Goal: Task Accomplishment & Management: Manage account settings

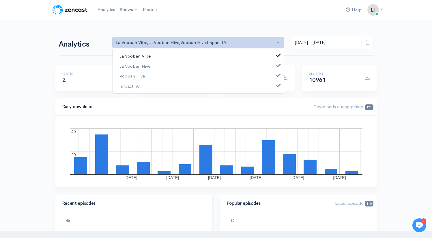
click at [153, 57] on link "La Vooban Vibe" at bounding box center [198, 56] width 171 height 10
select select "8556"
click at [151, 68] on link "La Vooban Hive" at bounding box center [198, 66] width 171 height 10
click at [150, 77] on link "Vooban Hive" at bounding box center [198, 76] width 171 height 10
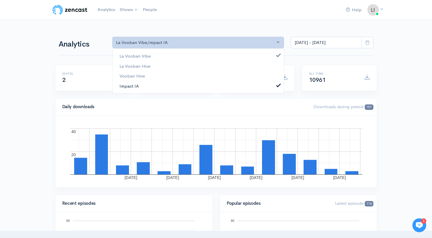
click at [148, 87] on link "Impact IA" at bounding box center [198, 86] width 171 height 10
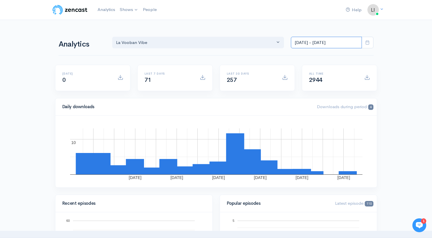
click at [315, 40] on input "[DATE] - [DATE]" at bounding box center [326, 43] width 71 height 12
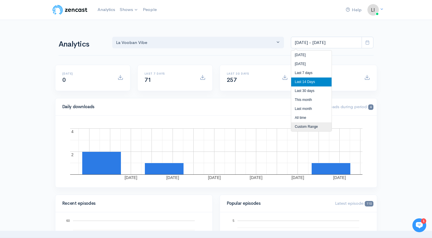
click at [308, 126] on li "Custom Range" at bounding box center [311, 126] width 40 height 9
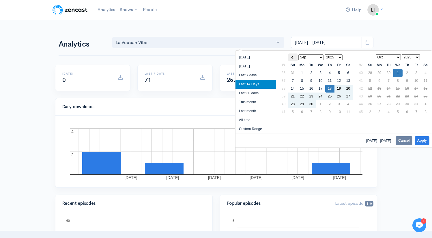
click at [293, 58] on span at bounding box center [292, 56] width 3 height 3
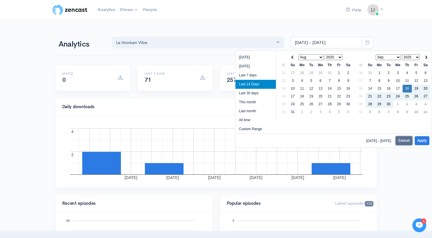
click at [400, 141] on button "Cancel" at bounding box center [404, 140] width 16 height 9
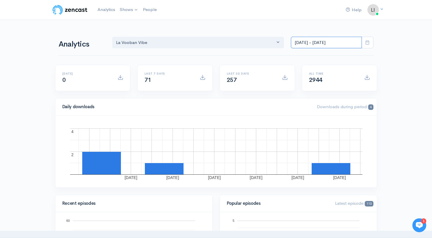
click at [324, 43] on input "[DATE] - [DATE]" at bounding box center [326, 43] width 71 height 12
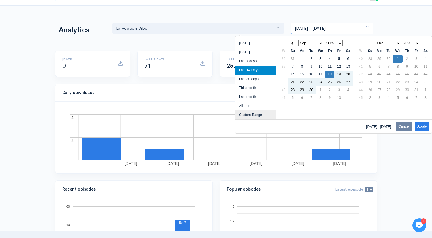
scroll to position [14, 0]
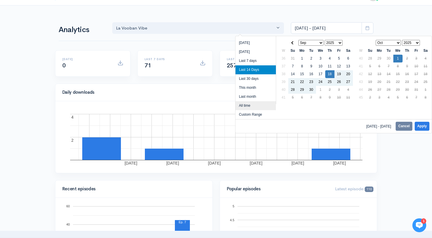
click at [254, 108] on li "All time" at bounding box center [256, 105] width 40 height 9
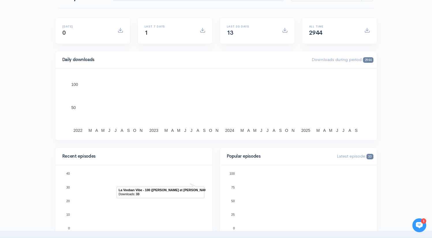
scroll to position [0, 0]
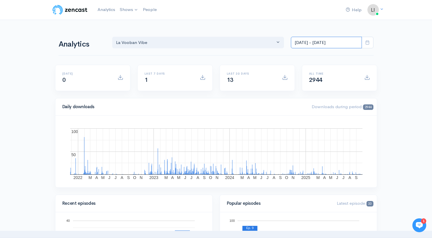
click at [342, 41] on input "Nov 9, 2021 - Oct 1, 2025" at bounding box center [326, 43] width 71 height 12
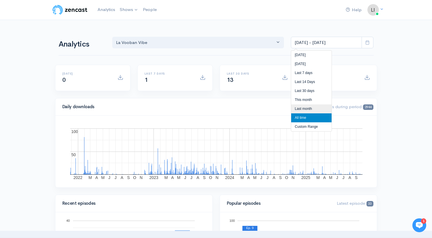
click at [307, 107] on li "Last month" at bounding box center [311, 108] width 40 height 9
type input "Sep 1, 2025 - Sep 30, 2025"
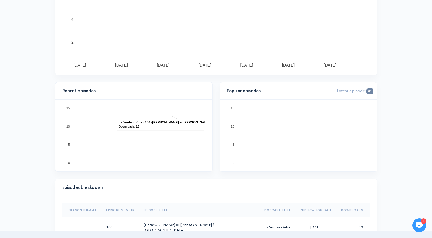
scroll to position [130, 0]
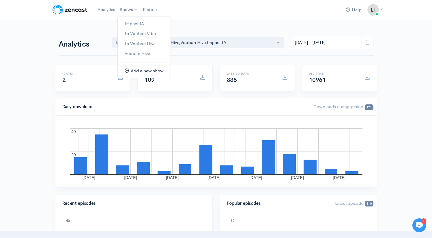
click at [142, 72] on link "Add a new show" at bounding box center [144, 71] width 53 height 10
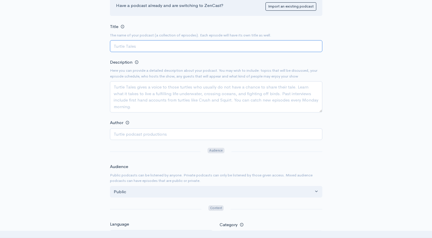
scroll to position [3, 0]
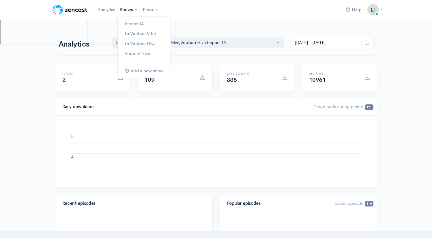
click at [136, 15] on link "Shows" at bounding box center [128, 9] width 23 height 13
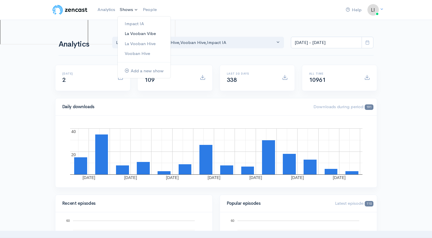
click at [150, 34] on link "La Vooban Vibe" at bounding box center [144, 34] width 53 height 10
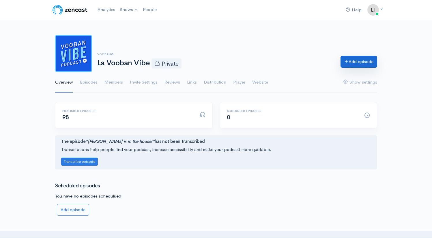
click at [358, 64] on link "Add episode" at bounding box center [359, 62] width 37 height 12
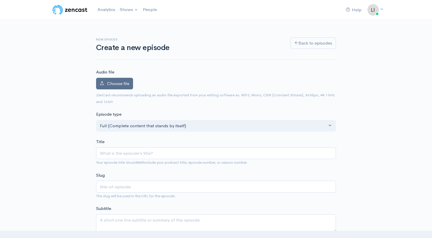
click at [119, 86] on span "Choose file" at bounding box center [118, 83] width 22 height 5
click at [0, 0] on input "Choose file" at bounding box center [0, 0] width 0 height 0
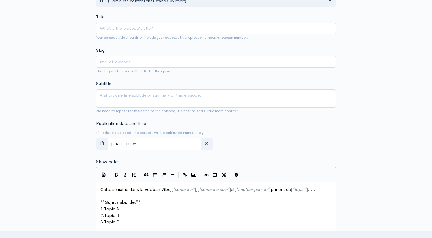
scroll to position [217, 0]
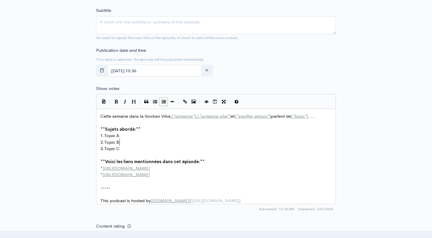
click at [147, 145] on pre "2. Topic B" at bounding box center [218, 142] width 238 height 7
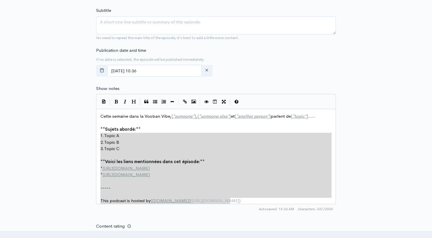
type textarea "Cette semaine dans la Vooban Vibe, [*someone*], [*someone else*] et [*another p…"
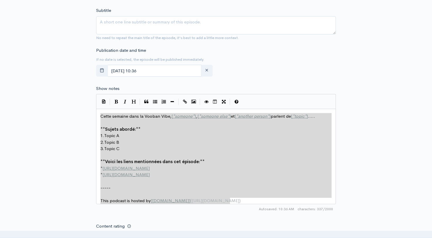
drag, startPoint x: 238, startPoint y: 201, endPoint x: 63, endPoint y: 104, distance: 200.0
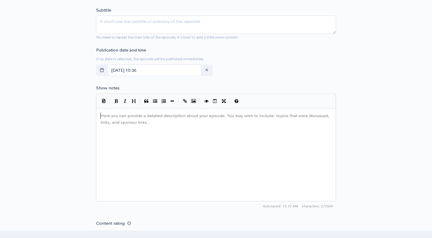
scroll to position [230, 0]
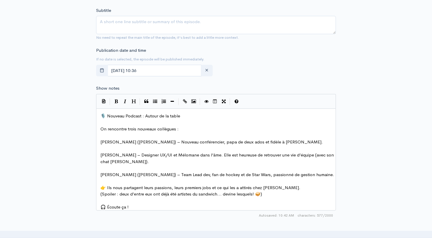
click at [270, 152] on span "Amélie – Designer UX/UI et Mélomane dans l’âme. Elle est heureuse de retrouver …" at bounding box center [217, 158] width 235 height 12
click at [266, 141] on pre "Charles (Charlot) – Nouveau conférencier, papa de deux ados et fidèle à Fela Ku…" at bounding box center [218, 142] width 238 height 7
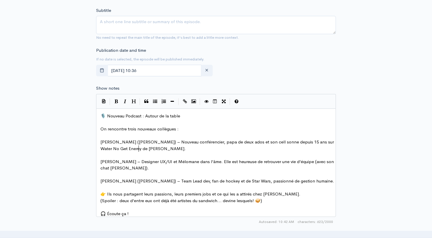
click at [229, 143] on span "Charles (Charlot) – Nouveau conférencier, papa de deux ados et son cell sonne d…" at bounding box center [217, 145] width 235 height 12
type textarea "e"
type textarea "... et s"
click at [203, 153] on pre "​" at bounding box center [218, 155] width 238 height 7
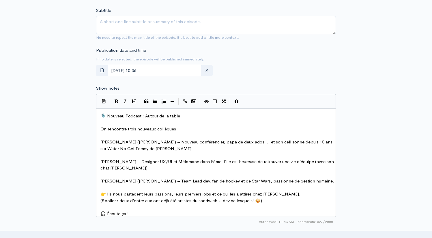
click at [152, 169] on pre "Amélie – Designer UX/UI et Mélomane dans l’âme. Elle est heureuse de retrouver …" at bounding box center [218, 164] width 238 height 13
type textarea "et ancienne artiste du sandwish !"
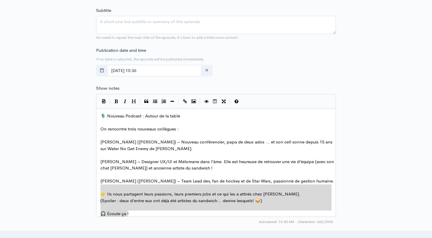
type textarea "🎙️ Nouveau Podcast : Autour de la table On rencontre trois nouveaux collègues :…"
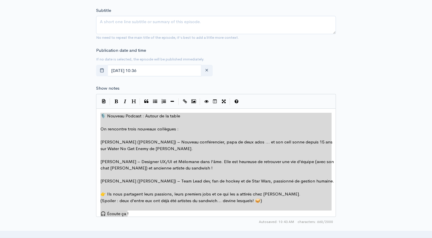
drag, startPoint x: 135, startPoint y: 215, endPoint x: 81, endPoint y: 100, distance: 127.4
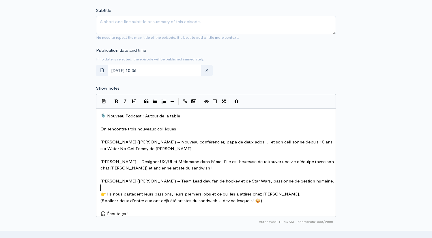
type textarea "🎙️ Nouveau Podcast : Autour de la table On rencontre trois nouveaux collègues :…"
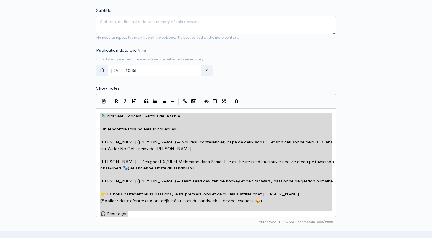
drag, startPoint x: 135, startPoint y: 214, endPoint x: 67, endPoint y: 84, distance: 146.9
paste textarea
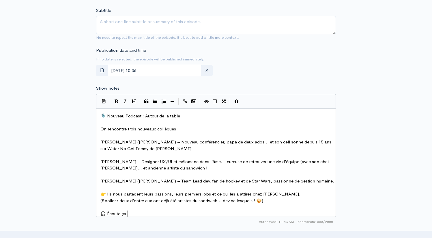
click at [168, 134] on pre "​" at bounding box center [218, 135] width 238 height 7
click at [195, 130] on pre "On rencontre trois nouveaux collègues :" at bounding box center [218, 129] width 238 height 7
click at [156, 149] on pre "Charles (Charlot) – Nouveau conférencier, papa de deux ados… et son cell sonne …" at bounding box center [218, 145] width 238 height 13
click at [139, 141] on span "Charles (Charlot) – Nouveau conférencier, papa de deux ados… et son cell sonne …" at bounding box center [216, 145] width 232 height 12
type textarea ":"
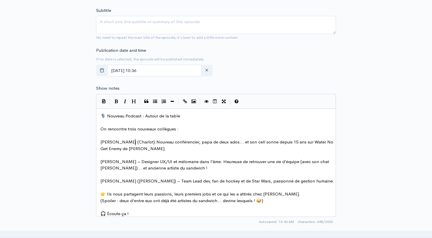
scroll to position [2, 2]
type textarea "est"
type textarea "n"
click at [163, 153] on pre "​" at bounding box center [218, 155] width 238 height 7
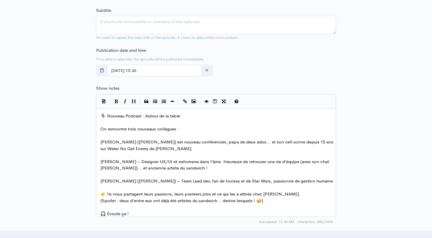
click at [185, 143] on span "Charles (Charlot) est nouveau conférencier, papa de deux ados… et son cell sonn…" at bounding box center [217, 145] width 234 height 12
type textarea "et"
click at [235, 143] on span "Charles (Charlot) est nouveau conférencier et papa de deux ados… et son cell so…" at bounding box center [215, 145] width 230 height 12
type textarea "… et"
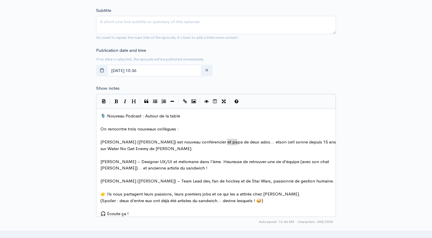
drag, startPoint x: 237, startPoint y: 143, endPoint x: 226, endPoint y: 143, distance: 11.0
type textarea ". D"
type textarea "Fun fact,"
click at [136, 164] on span "Amélie – Designer UX/UI et mélomane dans l’âme. Heureuse de retrouver une vie d…" at bounding box center [215, 164] width 230 height 12
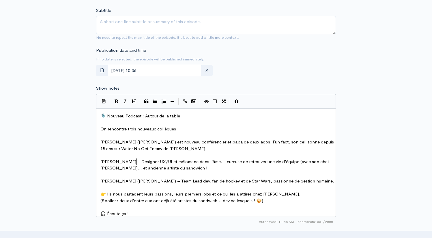
click at [118, 162] on span "Amélie – Designer UX/UI et mélomane dans l’âme. Heureuse de retrouver une vie d…" at bounding box center [215, 164] width 230 height 12
type textarea "est"
click at [171, 160] on span "Amélie est Designer UX/UI et mélomane dans l’âme. Heureuse de retrouver une vie…" at bounding box center [216, 164] width 233 height 12
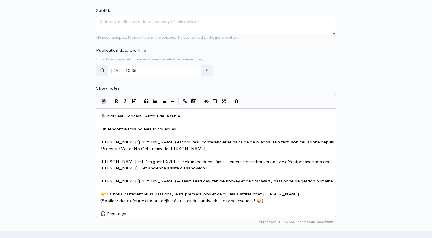
click at [196, 167] on pre "Amélie est Designer UX/UI et mélomane dans l’âme. Heureuse de retrouver une vie…" at bounding box center [218, 164] width 238 height 13
drag, startPoint x: 229, startPoint y: 162, endPoint x: 205, endPoint y: 162, distance: 23.7
type textarea "Elle est ben heureuse"
click at [241, 165] on pre "Amélie est Designer UX/UI et mélomane dans l’âme. Elle est ben heureuse retrouv…" at bounding box center [218, 164] width 238 height 13
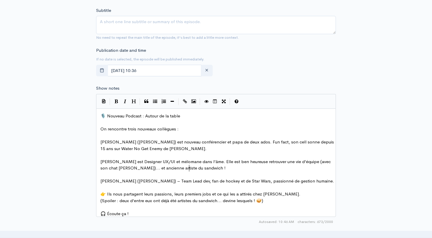
click at [204, 162] on span "Amélie est Designer UX/UI et mélomane dans l’âme. Elle est ben heureuse retrouv…" at bounding box center [215, 164] width 231 height 12
type textarea "Maman"
type textarea "(avec son chat Albert 🐾)"
drag, startPoint x: 300, startPoint y: 163, endPoint x: 205, endPoint y: 162, distance: 95.5
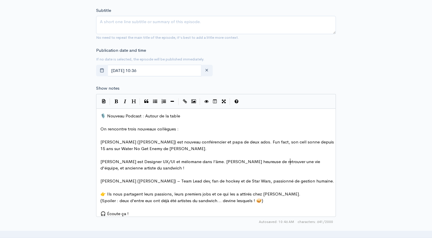
scroll to position [2, 87]
type textarea "Ben heureuse de retrouver une vie d'équipe, elle est maman d'un chat"
type textarea "(Albert)"
type textarea "..."
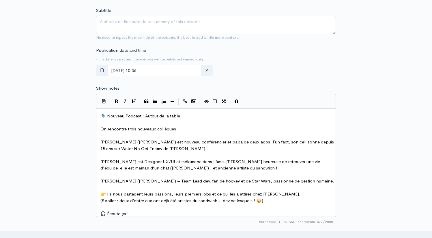
scroll to position [2, 4]
click at [135, 167] on span "Amélie est Designer UX/UI et mélomane dans l’âme. Ben heureuse de retrouver une…" at bounding box center [210, 164] width 221 height 12
type textarea "aussi"
click at [220, 166] on pre "Amélie est Designer UX/UI et mélomane dans l’âme. Ben heureuse de retrouver une…" at bounding box center [218, 164] width 238 height 13
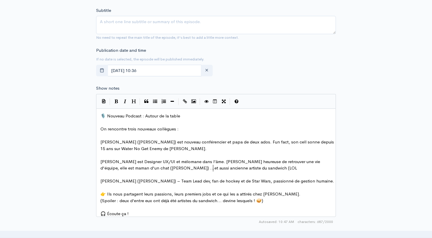
type textarea "(LOL)"
type textarea "!"
click at [186, 184] on pre "​" at bounding box center [218, 187] width 238 height 7
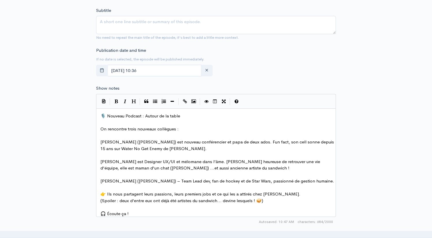
click at [133, 180] on span "Maxime (Max) – Team Lead dev, fan de hockey et de Star Wars, passionné de gesti…" at bounding box center [217, 180] width 234 height 5
type textarea "Max) –"
drag, startPoint x: 131, startPoint y: 182, endPoint x: 119, endPoint y: 182, distance: 12.4
type textarea "est"
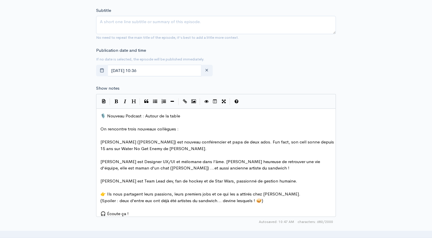
click at [182, 184] on pre "Maxime est Team Lead dev, fan de hockey et de Star Wars, passionné de gestion h…" at bounding box center [218, 181] width 238 height 7
type textarea "passionné de gestion humaine."
type textarea ". I"
type textarea "l nous raconte son"
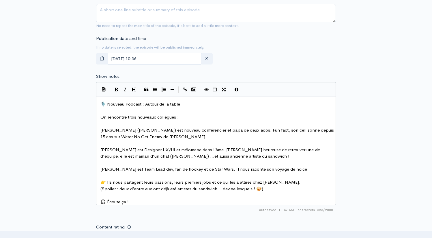
scroll to position [2, 42]
type textarea "son voyage de noices"
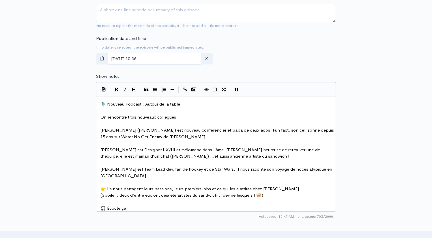
type textarea "ces atypique en Irlance"
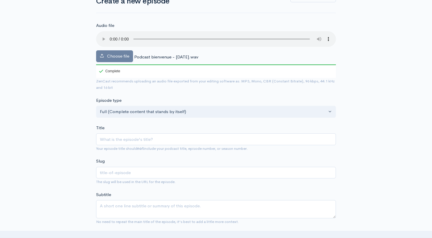
scroll to position [66, 0]
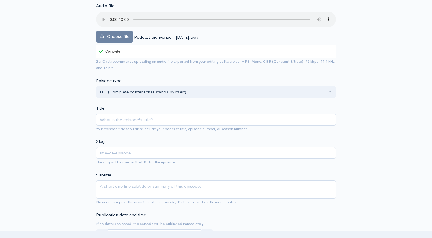
type textarea "de."
click at [133, 120] on input "Title" at bounding box center [216, 119] width 240 height 12
type input "M"
type input "m"
type input "MA"
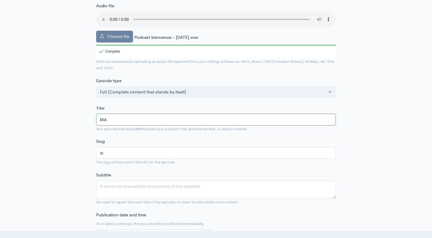
type input "ma"
type input "MAx"
type input "max"
type input "MA"
type input "ma"
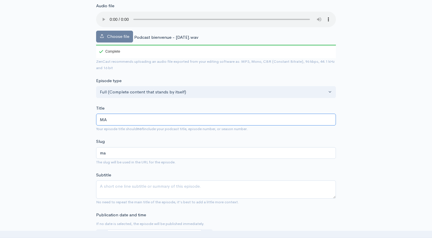
type input "M"
type input "m"
type input "C"
type input "c"
type input "Ch"
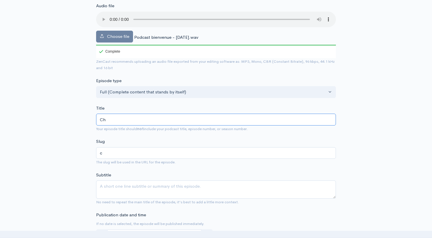
type input "ch"
type input "Cha"
type input "cha"
type input "Char"
type input "char"
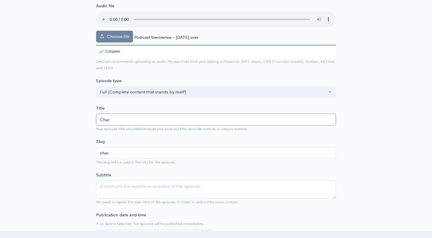
type input "Charl"
type input "charl"
type input "Charlo"
type input "charlo"
type input "Charlo, A"
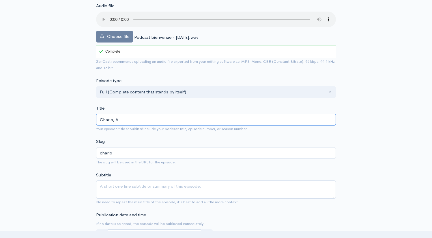
type input "charlo-a"
type input "Charlo, Am"
type input "charlo-am"
type input "Charlo, Amé"
type input "charlo-ame"
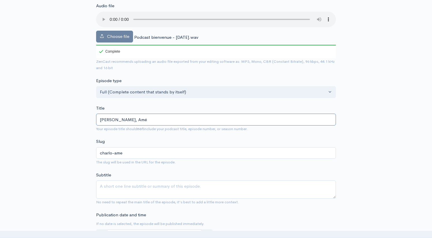
type input "Charlo, Amél"
type input "charlo-amel"
type input "Charlo, Améli"
type input "charlo-ameli"
type input "Charlo, Amélie"
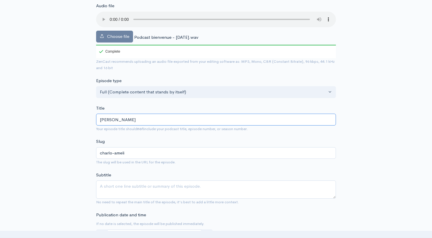
type input "charlo-amelie"
type input "Charlo, Amélie e"
type input "charlo-amelie-e"
type input "Charlo, Amélie et"
type input "charlo-amelie-et"
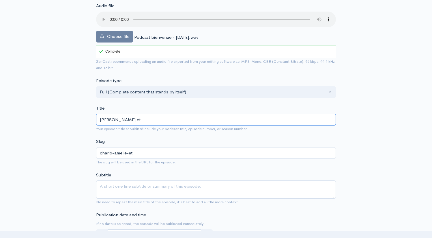
type input "Charlo, Amélie et M"
type input "charlo-amelie-et-m"
type input "Charlo, Amélie et"
type input "charlo-amelie-et"
type input "Charlo, Amélie et M"
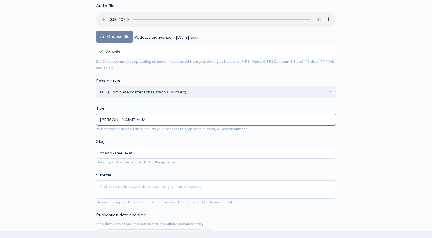
type input "charlo-amelie-et-m"
type input "Charlo, Amélie et Ma"
type input "charlo-amelie-et-ma"
type input "Charlo, Amélie et Maxi"
type input "charlo-amelie-et-maxi"
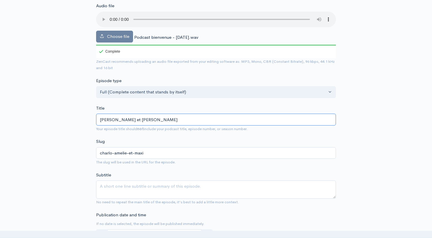
type input "Charlo, Amélie et Maxime"
type input "charlo-amelie-et-maxime"
type input "Charlo, Amélie et Maxime a"
type input "charlo-amelie-et-maxime-a"
type input "Charlo, Amélie et Maxime au"
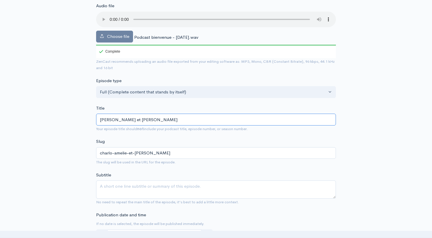
type input "charlo-amelie-et-maxime-au"
type input "Charlo, Amélie et Maxime aut"
type input "charlo-amelie-et-maxime-aut"
type input "Charlo, Amélie et Maxime auto"
type input "charlo-amelie-et-maxime-auto"
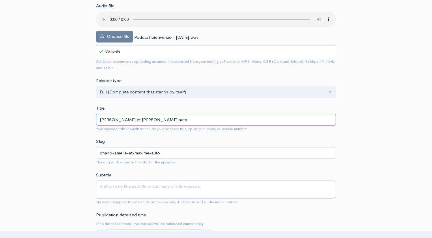
type input "Charlo, Amélie et Maxime autou"
type input "charlo-amelie-et-maxime-autou"
type input "Charlo, Amélie et Maxime autout"
type input "charlo-amelie-et-maxime-autout"
type input "Charlo, Amélie et Maxime autout d"
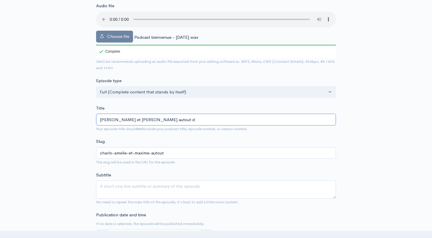
type input "charlo-amelie-et-maxime-autout-d"
type input "Charlo, Amélie et Maxime autout d'l"
type input "charlo-amelie-et-maxime-autout-dl"
type input "Charlo, Amélie et Maxime autout d'la"
type input "charlo-amelie-et-maxime-autout-dla"
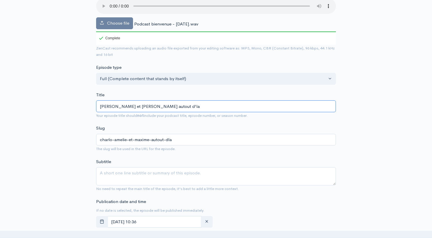
scroll to position [80, 0]
type input "Charlo, Amélie et Maxime autout d'la t"
type input "charlo-amelie-et-maxime-autout-dla-t"
type input "Charlo, Amélie et Maxime autout d'la tab"
type input "charlo-amelie-et-maxime-autout-dla-tab"
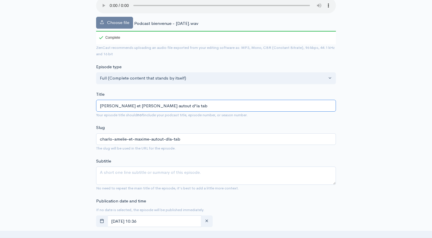
type input "Charlo, Amélie et Maxime autout d'la tabl"
type input "charlo-amelie-et-maxime-autout-dla-tabl"
type input "Charlo, Amélie et Maxime autout d'la tablr"
type input "charlo-amelie-et-maxime-autout-dla-tablr"
type input "Charlo, Amélie et Maxime autout d'la tablre"
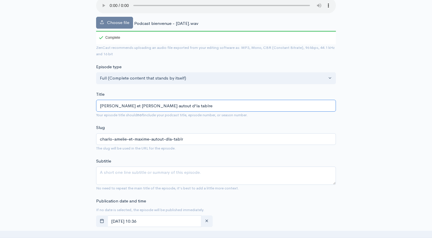
type input "charlo-amelie-et-maxime-autout-dla-tablre"
type input "Charlo, Amélie et Maxime autout d'la tablr"
type input "charlo-amelie-et-maxime-autout-dla-tablr"
type input "Charlo, Amélie et Maxime autout d'la tabl"
type input "charlo-amelie-et-maxime-autout-dla-tabl"
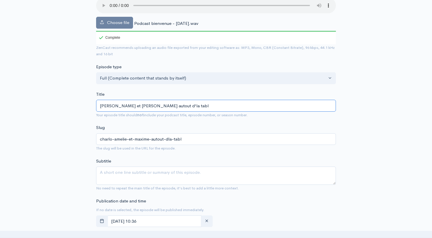
type input "Charlo, Amélie et Maxime autout d'la table"
type input "charlo-amelie-et-maxime-autout-dla-table"
click at [167, 106] on input "Charlo, Amélie et Maxime autout d'la table !" at bounding box center [216, 106] width 240 height 12
type input "Charlo, Amélie et Maxime autou d'la table !"
type input "charlo-amelie-et-maxime-autou-dla-table"
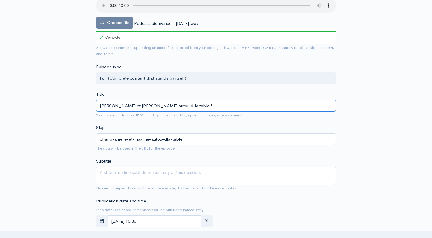
type input "Charlo, Amélie et Maxime autour d'la table !"
type input "charlo-amelie-et-maxime-autour-dla-table"
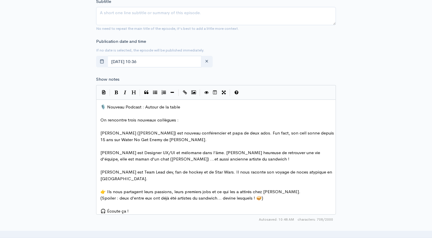
scroll to position [243, 0]
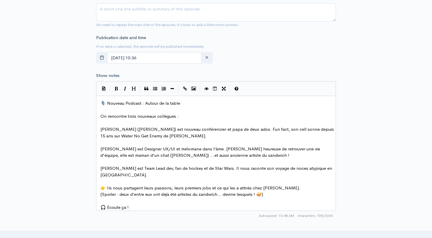
type input "Charlo, Amélie et Maxime autour d'la table !"
click at [132, 130] on span "Charles (Charlot) est nouveau conférencier et papa de deux ados. Fun fact, son …" at bounding box center [217, 132] width 235 height 12
click at [160, 135] on pre "Charles (Charlo) est nouveau conférencier et papa de deux ados. Fun fact, son c…" at bounding box center [218, 132] width 238 height 13
click at [124, 169] on span "Maxime est Team Lead dev, fan de hockey et de Star Wars. Il nous raconte son vo…" at bounding box center [216, 171] width 233 height 12
click at [157, 130] on span "Charles (Charlo) est nouveau conférencier et papa de deux ados. Fun fact, son c…" at bounding box center [217, 132] width 235 height 12
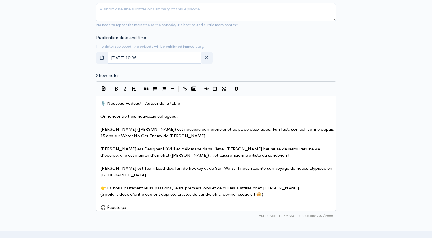
scroll to position [256, 0]
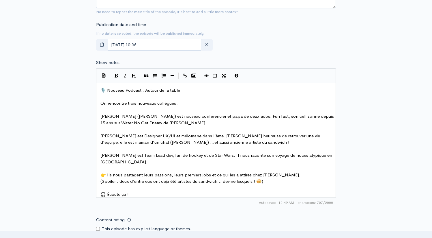
click at [171, 152] on span "Maxime est Team Lead dev, fan de hockey et de Star Wars. Il nous raconte son vo…" at bounding box center [216, 158] width 233 height 12
click at [101, 141] on span "Amélie est Designer UX/UI et mélomane dans l’âme. Ben heureuse de retrouver une…" at bounding box center [210, 139] width 221 height 12
type textarea "beau p'tit"
click at [151, 143] on span "Amélie est Designer UX/UI et mélomane dans l’âme. Ben heureuse de retrouver une…" at bounding box center [210, 139] width 221 height 12
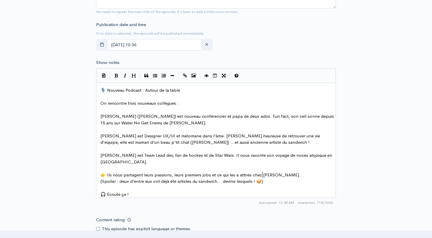
type textarea "(Spoiler : deux d’entre eux ont déjà été artistes du sandwich… devine lesquels …"
drag, startPoint x: 269, startPoint y: 175, endPoint x: 68, endPoint y: 176, distance: 200.6
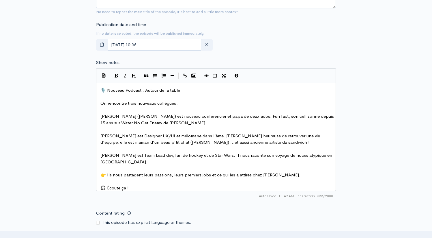
scroll to position [262, 0]
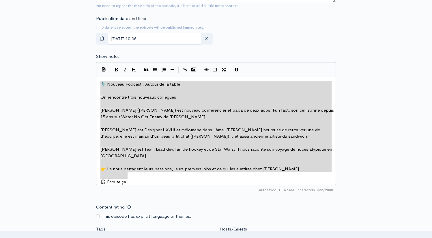
drag, startPoint x: 133, startPoint y: 175, endPoint x: 70, endPoint y: 43, distance: 145.8
type textarea "🎙️ Nouveau Podcast : Autour de la table On rencontre trois nouveaux collègues :…"
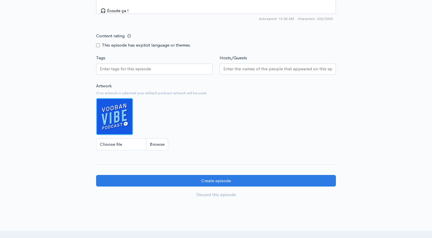
scroll to position [446, 0]
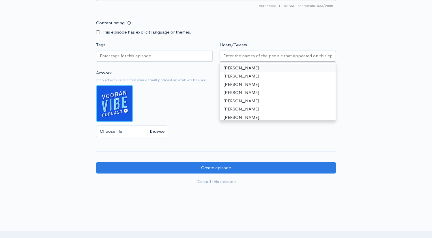
click at [241, 54] on input "Hosts/Guests" at bounding box center [277, 56] width 109 height 7
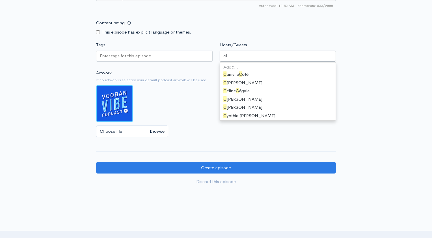
scroll to position [0, 0]
type input "clau"
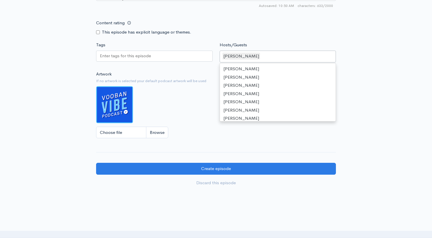
scroll to position [1000, 0]
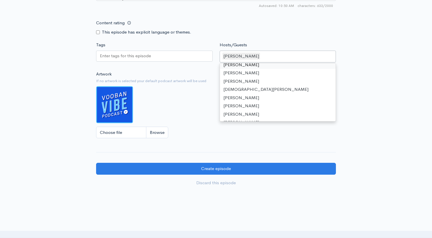
click at [131, 55] on input "Tags" at bounding box center [126, 56] width 52 height 7
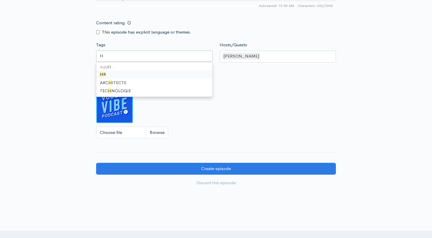
type input "HR"
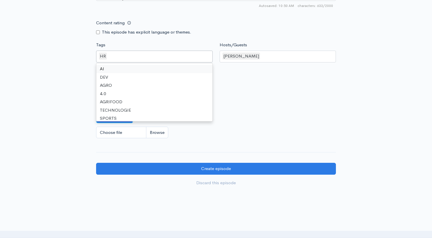
scroll to position [1, 0]
click at [305, 54] on div "Claudia Berthiaume" at bounding box center [278, 57] width 117 height 12
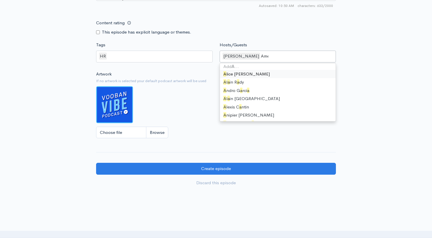
scroll to position [0, 0]
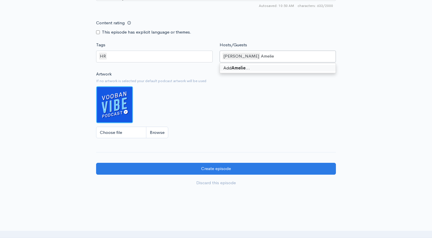
type input "Amelie"
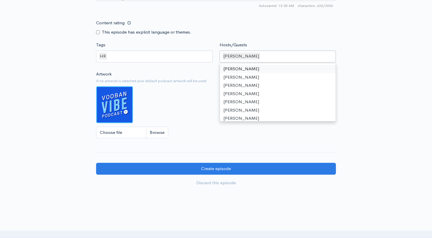
click at [281, 54] on div "Claudia Berthiaume" at bounding box center [278, 57] width 117 height 12
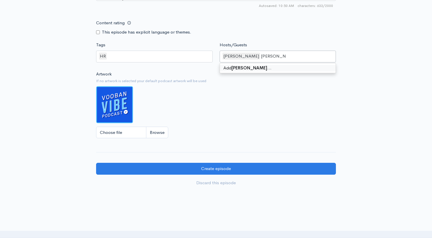
type input "Amelie Savard"
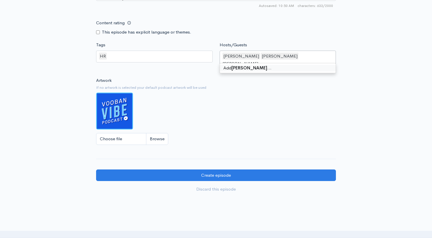
type input "Charles-Olivier Roy"
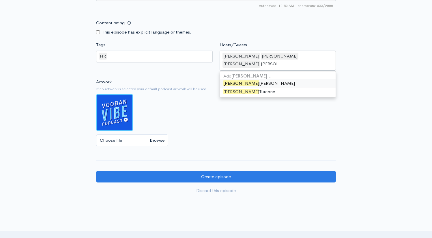
type input "Maxime"
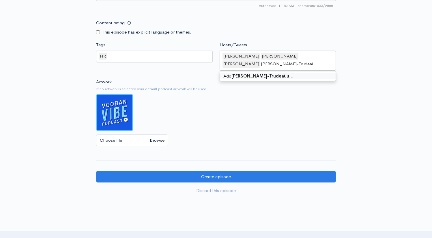
type input "Maxime Gascon-Trudeaù"
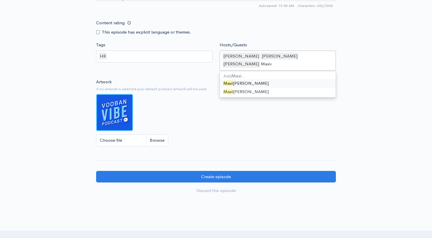
type input "Maxime"
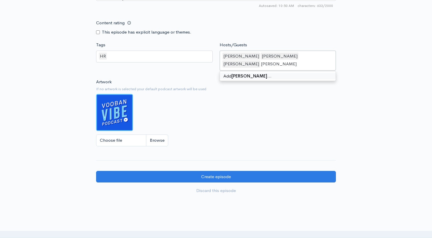
type input "Maxime Gascon-Trudeau"
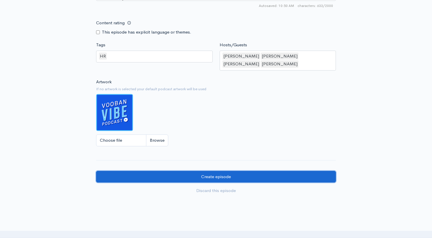
click at [211, 171] on input "Create episode" at bounding box center [216, 177] width 240 height 12
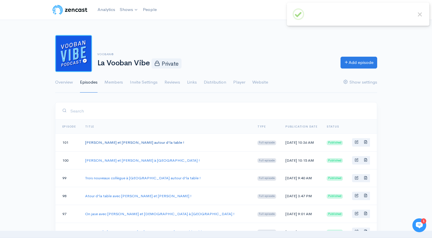
click at [134, 143] on link "[PERSON_NAME] et [PERSON_NAME] autour d'la table !" at bounding box center [134, 142] width 99 height 5
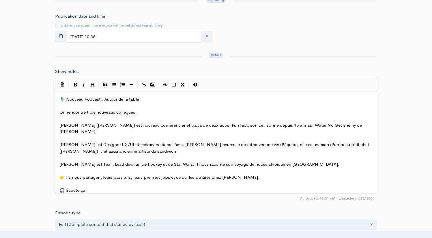
scroll to position [2, 0]
type textarea "🎙️ Nouveau Podcast : Autour de la table On rencontre trois nouveaux collègues :…"
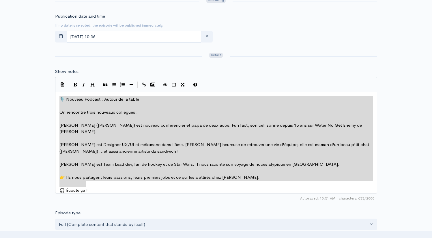
drag, startPoint x: 95, startPoint y: 185, endPoint x: 26, endPoint y: 64, distance: 139.5
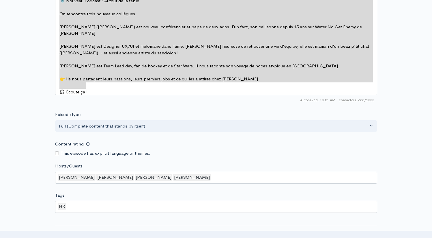
scroll to position [481, 0]
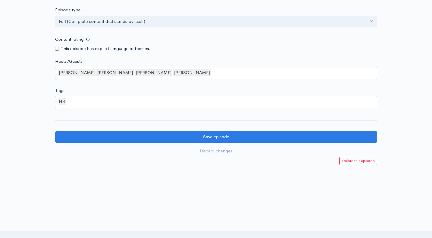
click at [240, 68] on div "Claudia Berthiaume Amelie Savard Charles-Olivier Roy Maxime Gascon-Trudeau" at bounding box center [216, 73] width 322 height 12
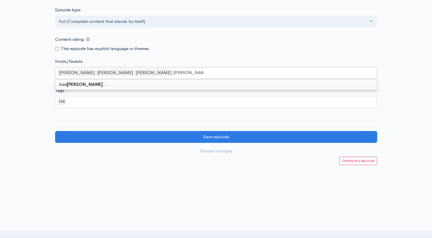
type input "Maxime Demers"
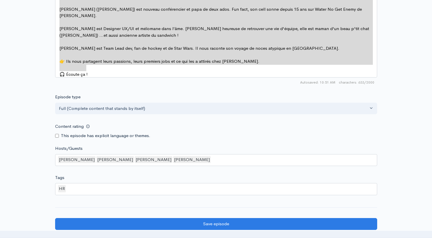
scroll to position [347, 0]
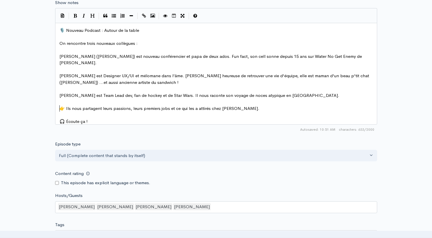
click at [292, 92] on pre "Maxime est Team Lead dev, fan de hockey et de Star Wars. Il nous raconte son vo…" at bounding box center [218, 95] width 320 height 7
click at [284, 92] on span "Maxime est Team Lead dev, fan de hockey et de Star Wars. Il nous raconte son vo…" at bounding box center [199, 94] width 280 height 5
drag, startPoint x: 99, startPoint y: 101, endPoint x: 64, endPoint y: 99, distance: 34.7
type textarea "On"
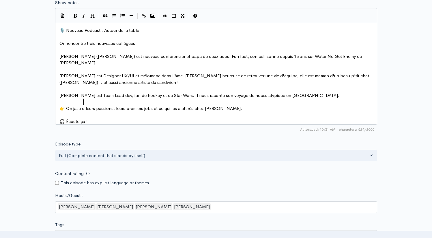
type textarea "jase de"
click at [136, 105] on pre "👉 On jase de leurs passions, leurs premiers jobs et ce qui les a attirés chez V…" at bounding box center [218, 108] width 320 height 7
drag, startPoint x: 139, startPoint y: 44, endPoint x: 35, endPoint y: 44, distance: 104.8
type textarea "Cett"
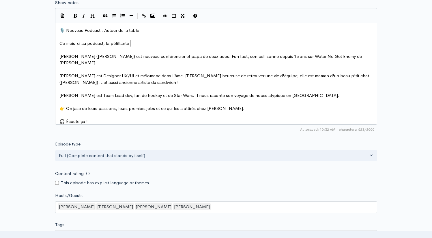
type textarea "mois-ci au podcast, la pétillante c"
type textarea "Clauydi"
type textarea "dia rencontre:"
click at [60, 58] on span "Charles (Charlo) est nouveau conférencier et papa de deux ados. Fun fact, son c…" at bounding box center [211, 59] width 304 height 12
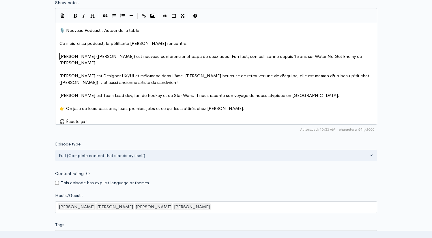
click at [174, 41] on pre "Ce mois-ci au podcast, la pétillante Claudia rencontre:" at bounding box center [218, 43] width 320 height 7
type textarea "..."
click at [93, 59] on span "Charles (Charlo) est nouveau conférencier et papa de deux ados. Fun fact, son c…" at bounding box center [211, 59] width 304 height 12
click at [59, 55] on span "Charles (Charlo) est nouveau conférencier et papa de deux ados. Fun fact, son c…" at bounding box center [211, 59] width 304 height 12
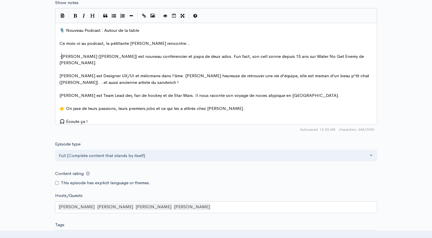
scroll to position [2, 3]
type textarea "-"
click at [59, 72] on pre "Amélie est Designer UX/UI et mélomane dans l’âme. Ben heureuse de retrouver une…" at bounding box center [218, 78] width 320 height 13
type textarea "-"
click at [59, 92] on span "Maxime est Team Lead dev, fan de hockey et de Star Wars. Il nous raconte son vo…" at bounding box center [199, 94] width 280 height 5
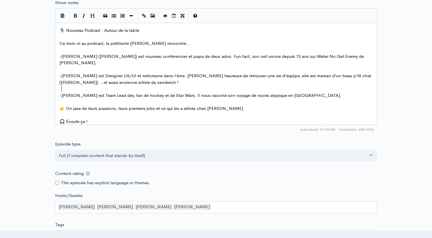
type textarea "-"
click at [93, 118] on pre "🎧 Écoute ça !" at bounding box center [218, 121] width 320 height 7
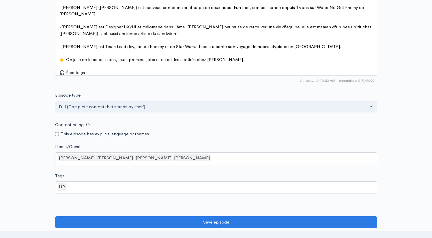
scroll to position [481, 0]
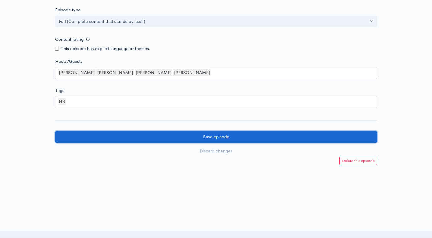
click at [138, 132] on input "Save episode" at bounding box center [216, 137] width 322 height 12
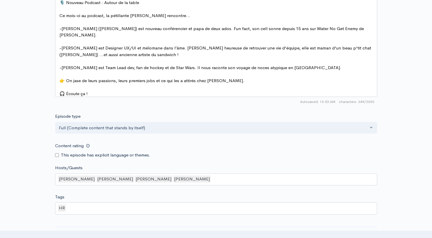
scroll to position [335, 0]
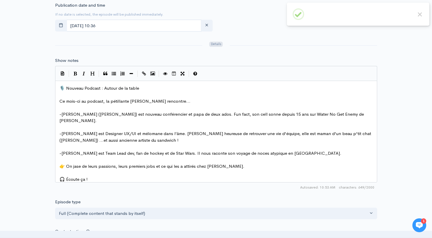
scroll to position [2, 0]
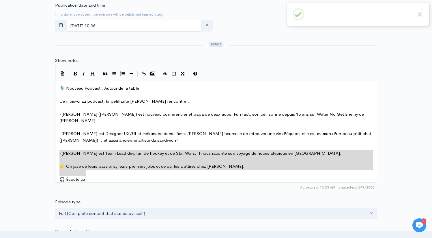
type textarea "🎙️ Nouveau Podcast : Autour de la table Ce mois-ci au podcast, la pétillante [P…"
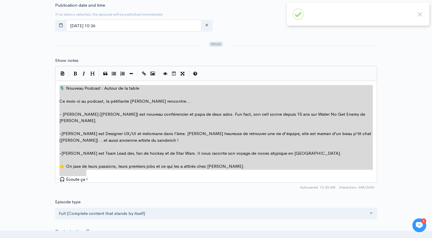
drag, startPoint x: 95, startPoint y: 173, endPoint x: 45, endPoint y: 62, distance: 120.9
click at [331, 47] on div at bounding box center [303, 46] width 154 height 10
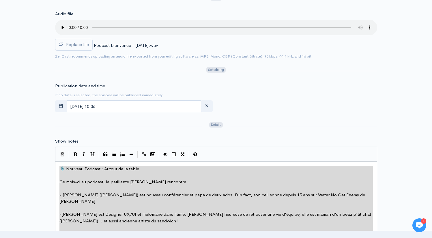
scroll to position [0, 0]
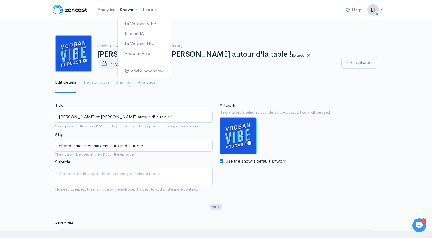
click at [130, 9] on link "Shows" at bounding box center [128, 9] width 23 height 13
click at [136, 21] on link "La Vooban Vibe" at bounding box center [144, 24] width 53 height 10
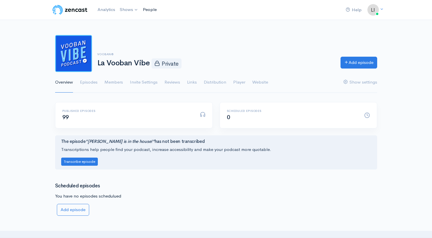
click at [150, 15] on link "People" at bounding box center [150, 9] width 18 height 12
click at [141, 82] on link "Invite Settings" at bounding box center [144, 82] width 28 height 21
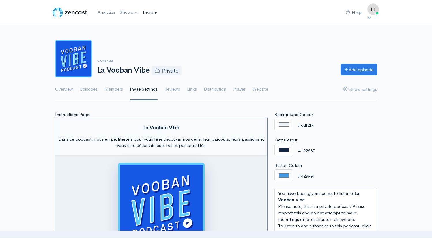
click at [153, 12] on link "People" at bounding box center [150, 12] width 18 height 12
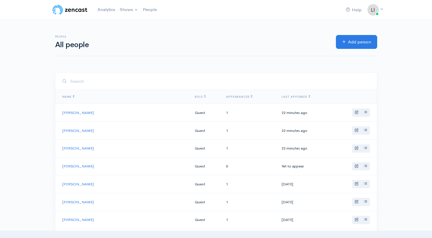
click at [104, 73] on div at bounding box center [216, 80] width 322 height 17
click at [102, 77] on input "search" at bounding box center [220, 81] width 300 height 12
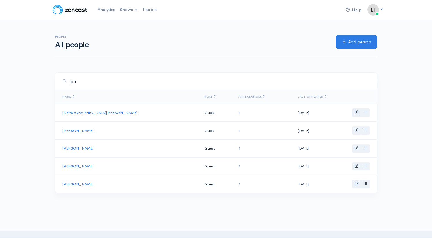
type input "p"
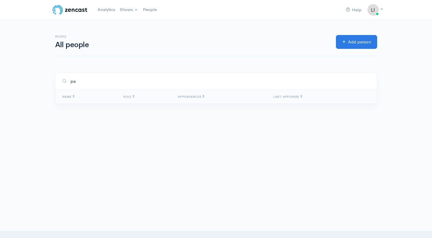
type input "p"
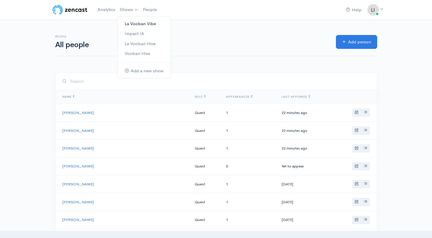
click at [131, 22] on link "La Vooban Vibe" at bounding box center [144, 24] width 53 height 10
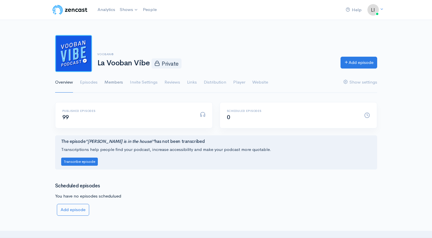
click at [111, 84] on link "Members" at bounding box center [113, 82] width 18 height 21
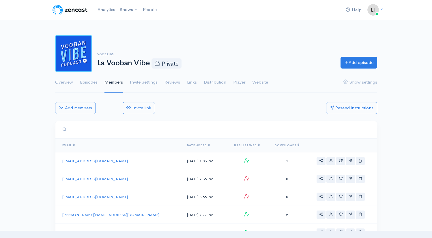
click at [104, 131] on input "search" at bounding box center [220, 130] width 300 height 12
type input "^"
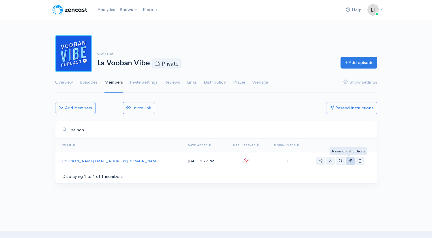
type input "painch"
click at [349, 163] on button "actions" at bounding box center [350, 161] width 9 height 8
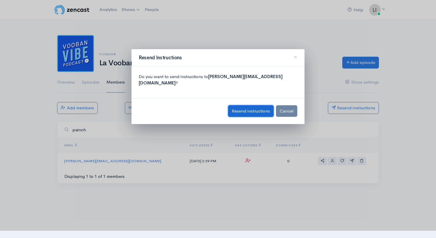
click at [254, 108] on span "Resend instructions" at bounding box center [251, 110] width 38 height 5
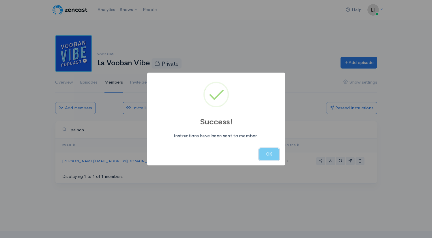
click at [272, 155] on button "OK" at bounding box center [269, 154] width 20 height 12
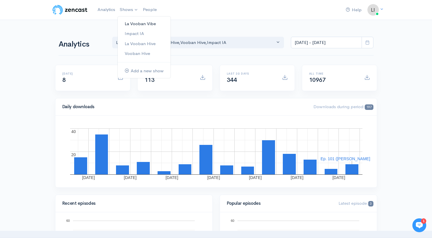
click at [147, 22] on link "La Vooban Vibe" at bounding box center [144, 24] width 53 height 10
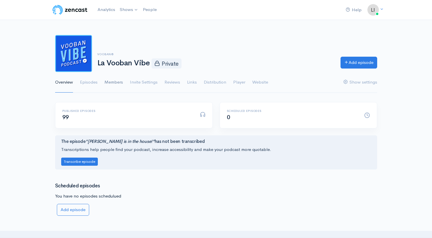
click at [121, 84] on link "Members" at bounding box center [113, 82] width 18 height 21
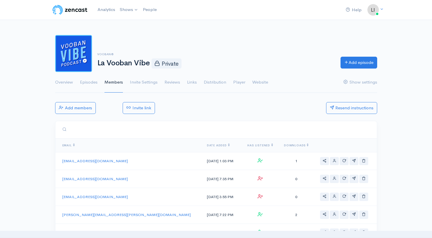
click at [113, 129] on input "search" at bounding box center [220, 130] width 300 height 12
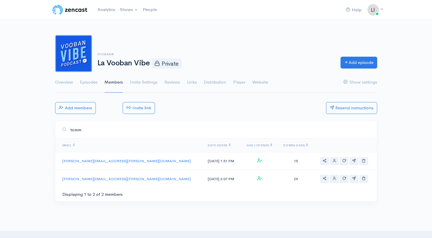
type input "tomm"
click at [350, 179] on button "actions" at bounding box center [354, 178] width 9 height 8
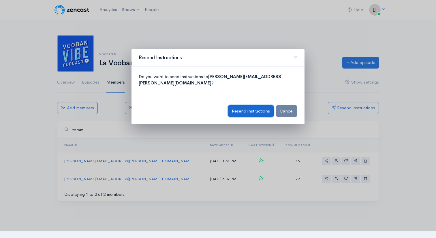
click at [250, 108] on span "Resend instructions" at bounding box center [251, 110] width 38 height 5
